Goal: Find specific page/section: Find specific page/section

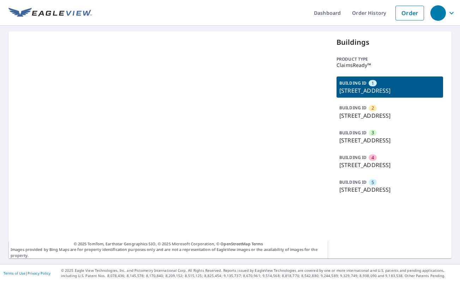
click at [376, 120] on p "692 County Road 189, Gainesville, TX, 76240" at bounding box center [389, 115] width 101 height 8
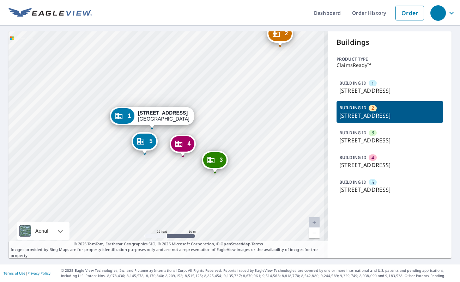
drag, startPoint x: 140, startPoint y: 153, endPoint x: 173, endPoint y: 178, distance: 41.1
click at [173, 178] on div "2 692 County Road 189 Gainesville, TX 76240 3 692 County Road 189 Gainesville, …" at bounding box center [167, 144] width 319 height 227
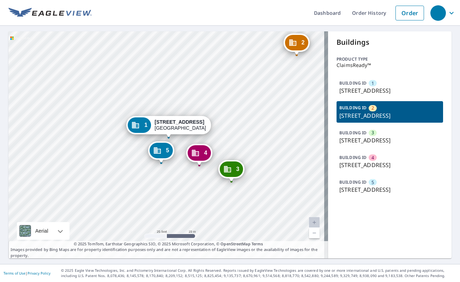
click at [237, 150] on div "2 692 County Road 189 Gainesville, TX 76240 3 692 County Road 189 Gainesville, …" at bounding box center [167, 144] width 319 height 227
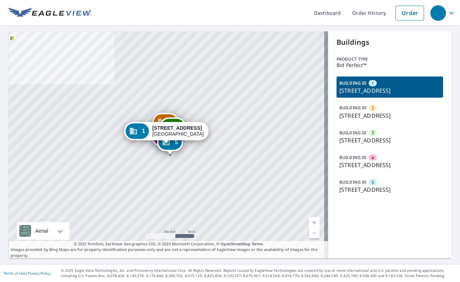
click at [372, 194] on p "325 Electric Ave, East Pittsburgh, PA, 15112" at bounding box center [389, 189] width 101 height 8
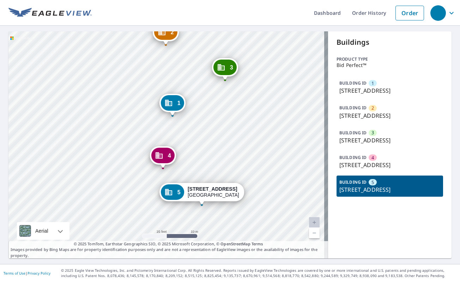
drag, startPoint x: 240, startPoint y: 178, endPoint x: 242, endPoint y: 167, distance: 11.1
click at [242, 167] on div "1 325 Electric Ave East Pittsburgh, PA 15112 2 325 Electric Ave East Pittsburgh…" at bounding box center [167, 144] width 319 height 227
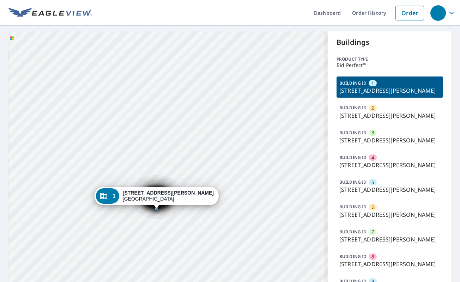
drag, startPoint x: 262, startPoint y: 186, endPoint x: 279, endPoint y: 134, distance: 55.2
click at [269, 140] on div "2 5619 Aldine Bender Rd Houston, TX 77032 3 5619 Aldine Bender Rd Houston, TX 7…" at bounding box center [167, 191] width 319 height 320
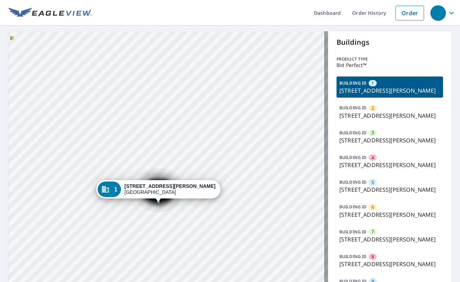
click at [362, 221] on div "BUILDING ID 6 5619 Aldine Bender Rd, Houston, TX, 77032" at bounding box center [389, 210] width 106 height 21
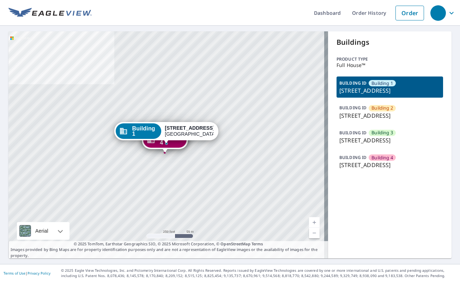
click at [377, 169] on p "1141 Brentwood Pointe, Brentwood, TN, 37027" at bounding box center [389, 165] width 101 height 8
